Goal: Task Accomplishment & Management: Complete application form

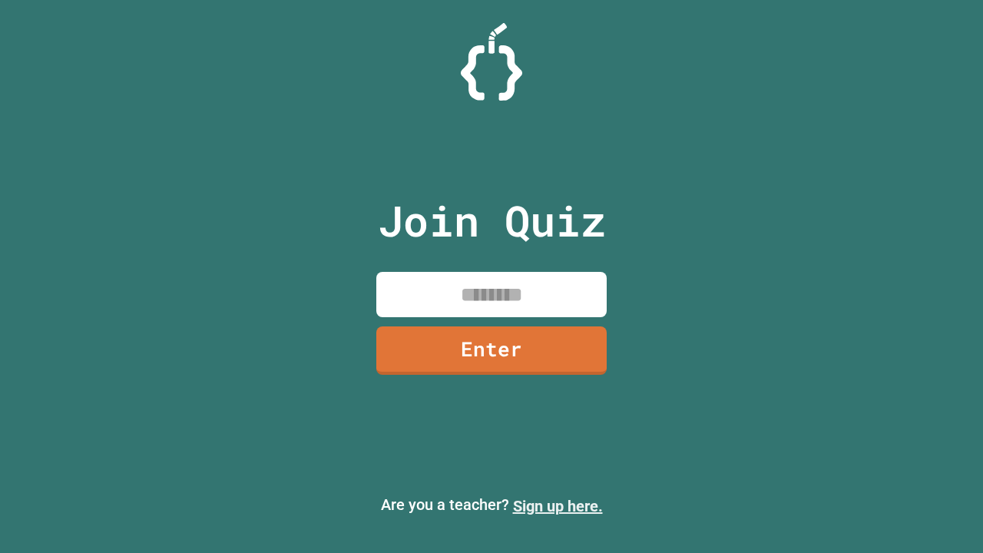
click at [558, 506] on link "Sign up here." at bounding box center [558, 506] width 90 height 18
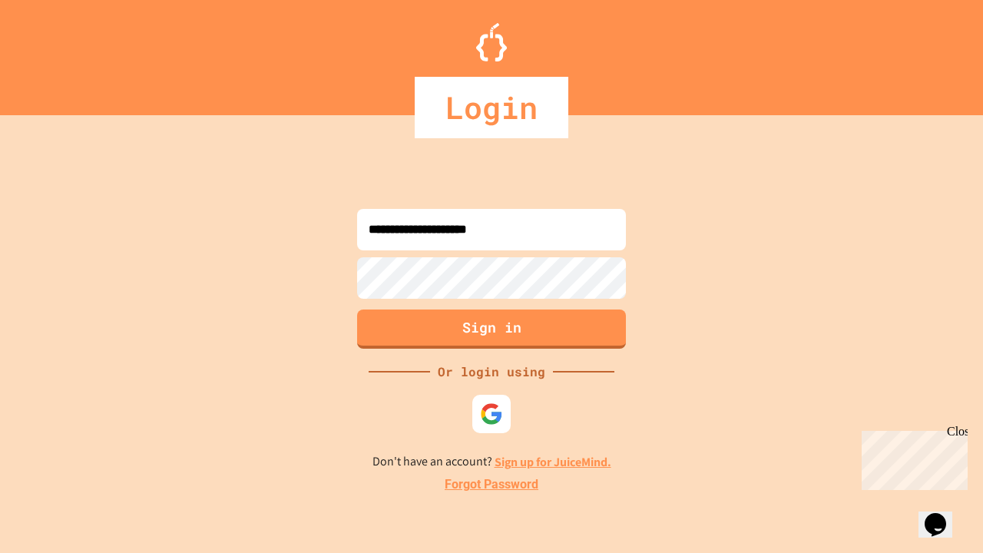
type input "**********"
